Goal: Information Seeking & Learning: Understand process/instructions

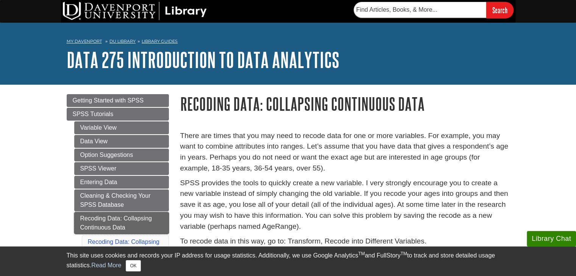
click at [137, 220] on link "Recoding Data: Collapsing Continuous Data" at bounding box center [121, 223] width 95 height 22
click at [84, 220] on link "Recoding Data: Collapsing Continuous Data" at bounding box center [121, 223] width 95 height 22
